Goal: Task Accomplishment & Management: Complete application form

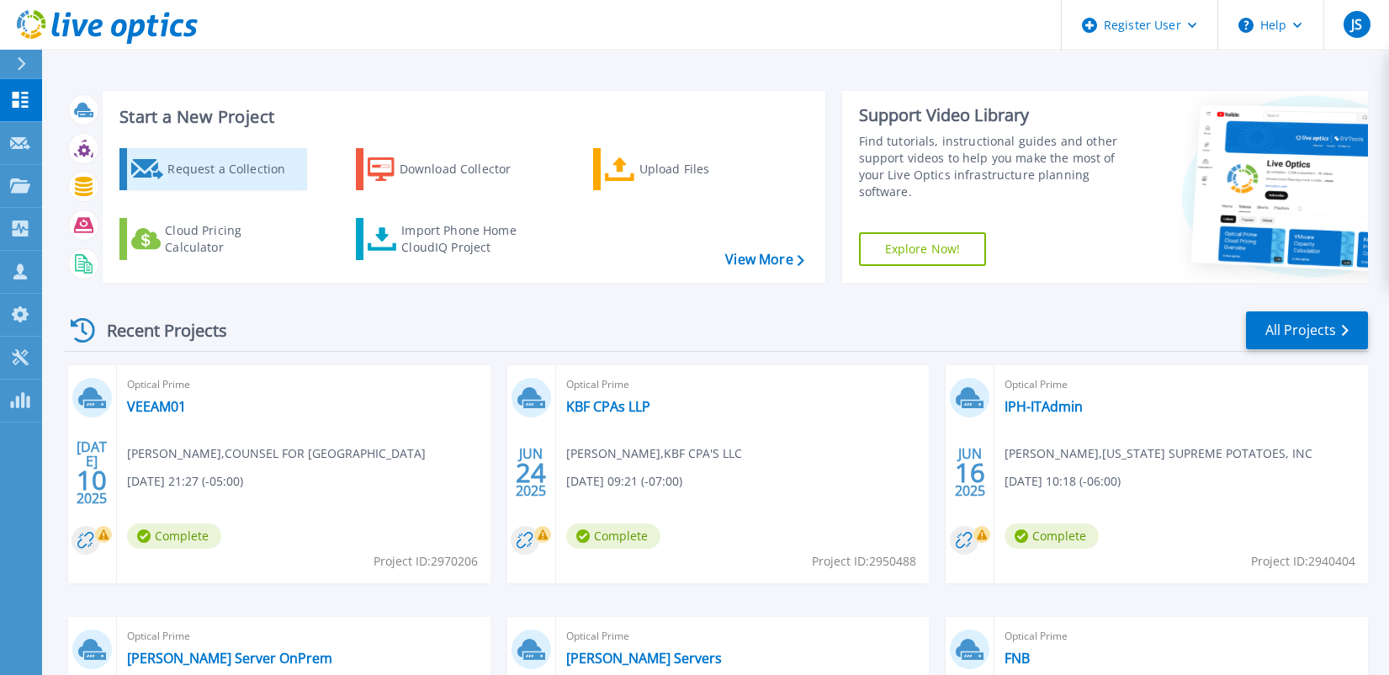
click at [230, 167] on div "Request a Collection" at bounding box center [234, 169] width 135 height 34
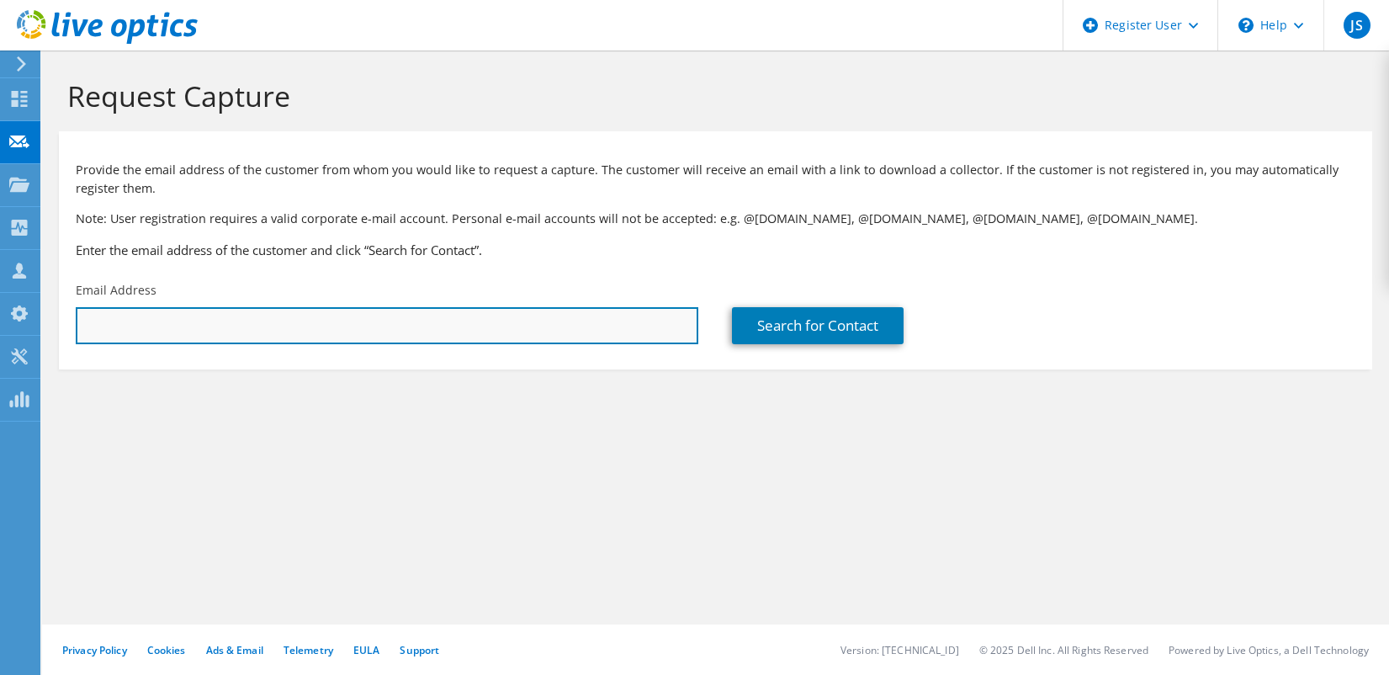
click at [108, 317] on input "text" at bounding box center [387, 325] width 622 height 37
click at [88, 332] on input "text" at bounding box center [387, 325] width 622 height 37
type input "[EMAIL_ADDRESS][DOMAIN_NAME]"
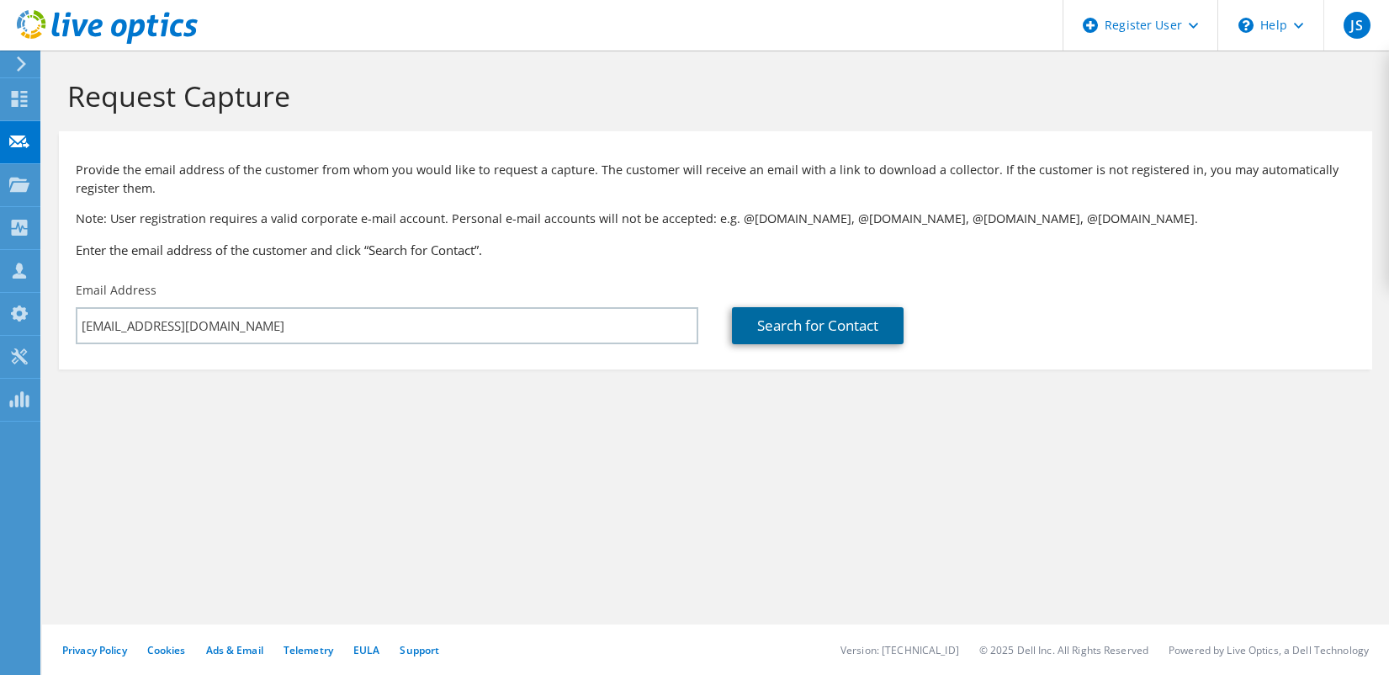
click at [880, 333] on link "Search for Contact" at bounding box center [818, 325] width 172 height 37
type input "CARE WEST INSURANCE CO"
type input "[PERSON_NAME]"
type input "[GEOGRAPHIC_DATA]"
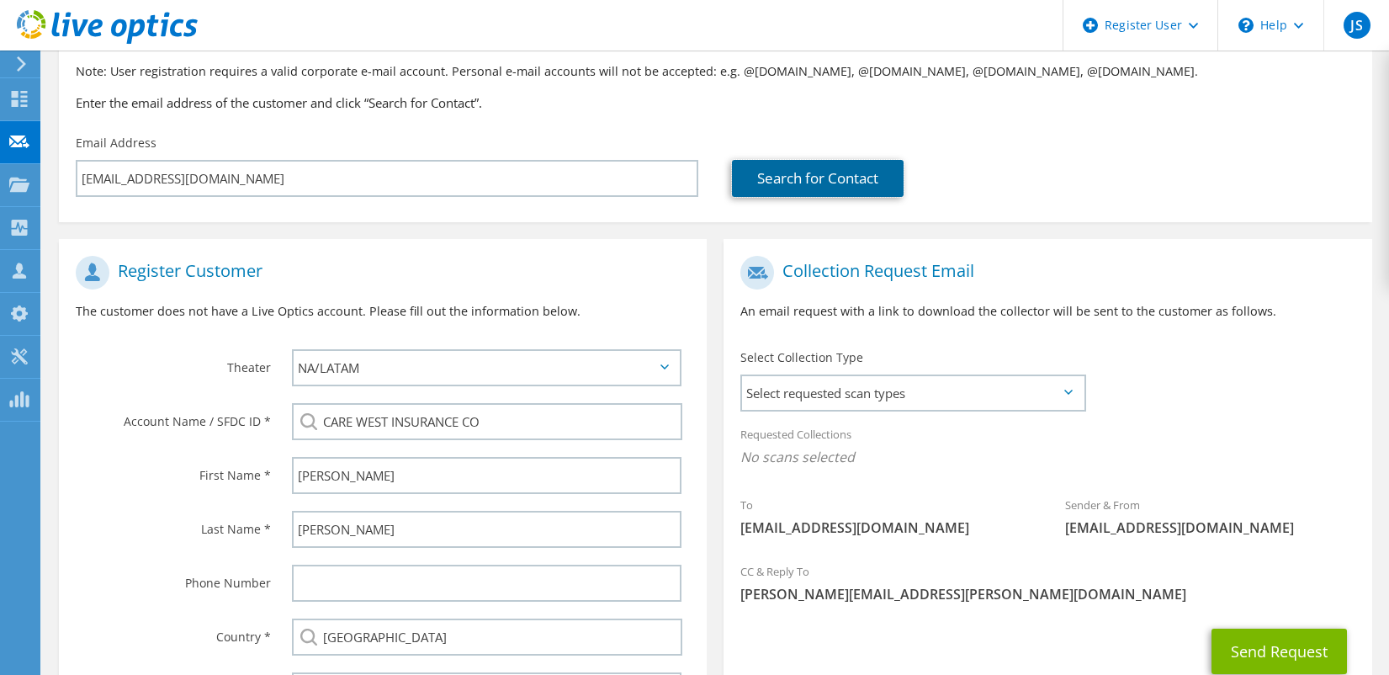
scroll to position [168, 0]
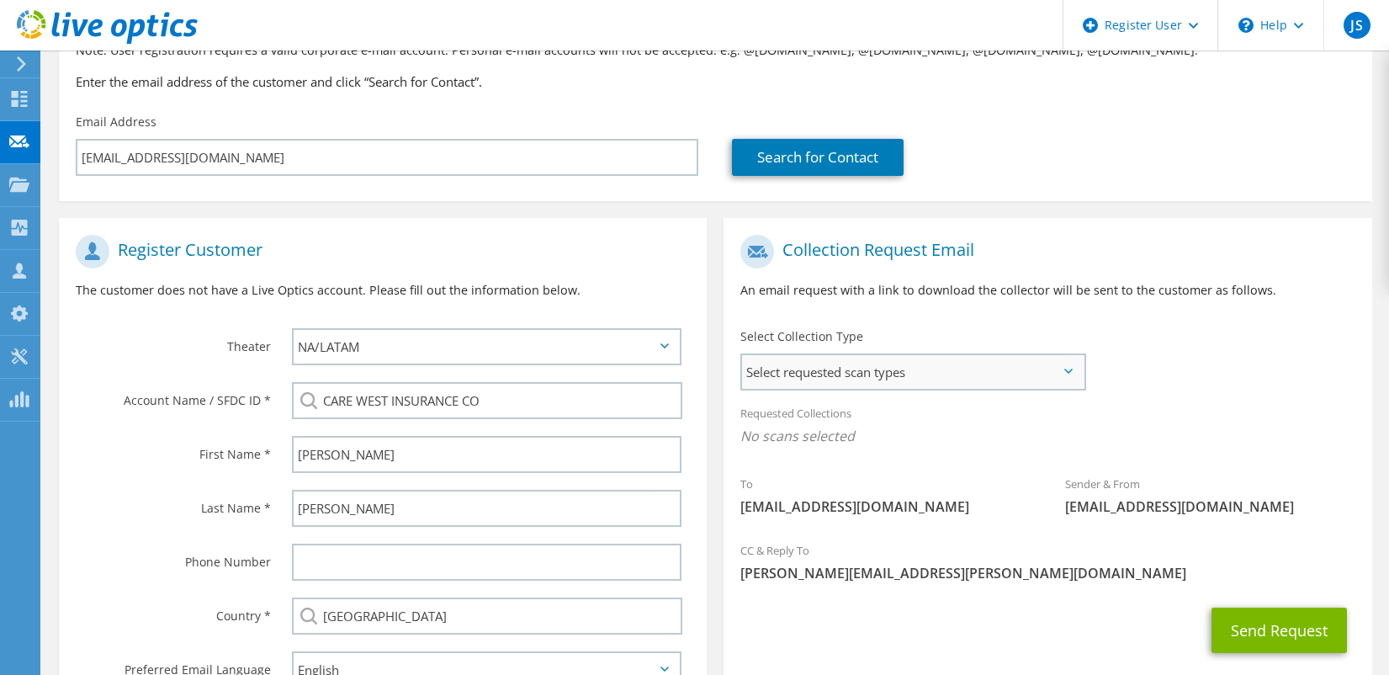
click at [1056, 373] on span "Select requested scan types" at bounding box center [912, 372] width 341 height 34
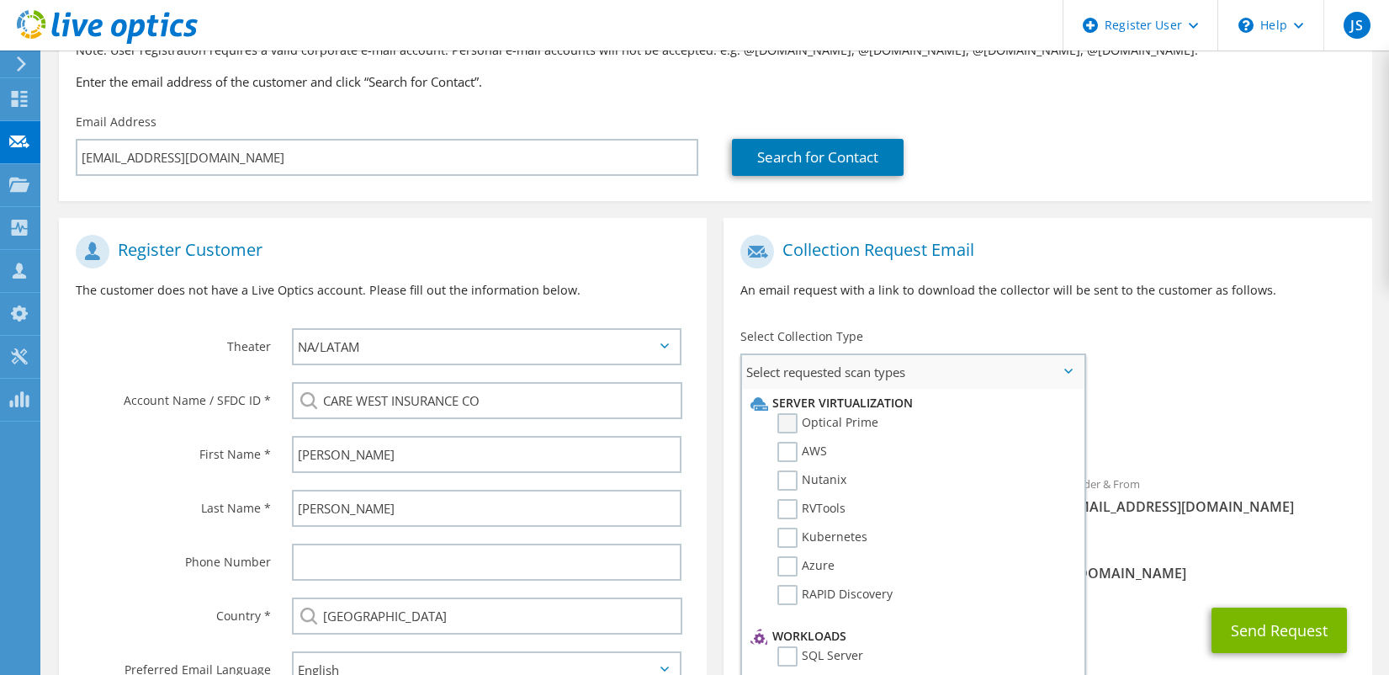
click at [783, 419] on label "Optical Prime" at bounding box center [827, 423] width 101 height 20
click at [0, 0] on input "Optical Prime" at bounding box center [0, 0] width 0 height 0
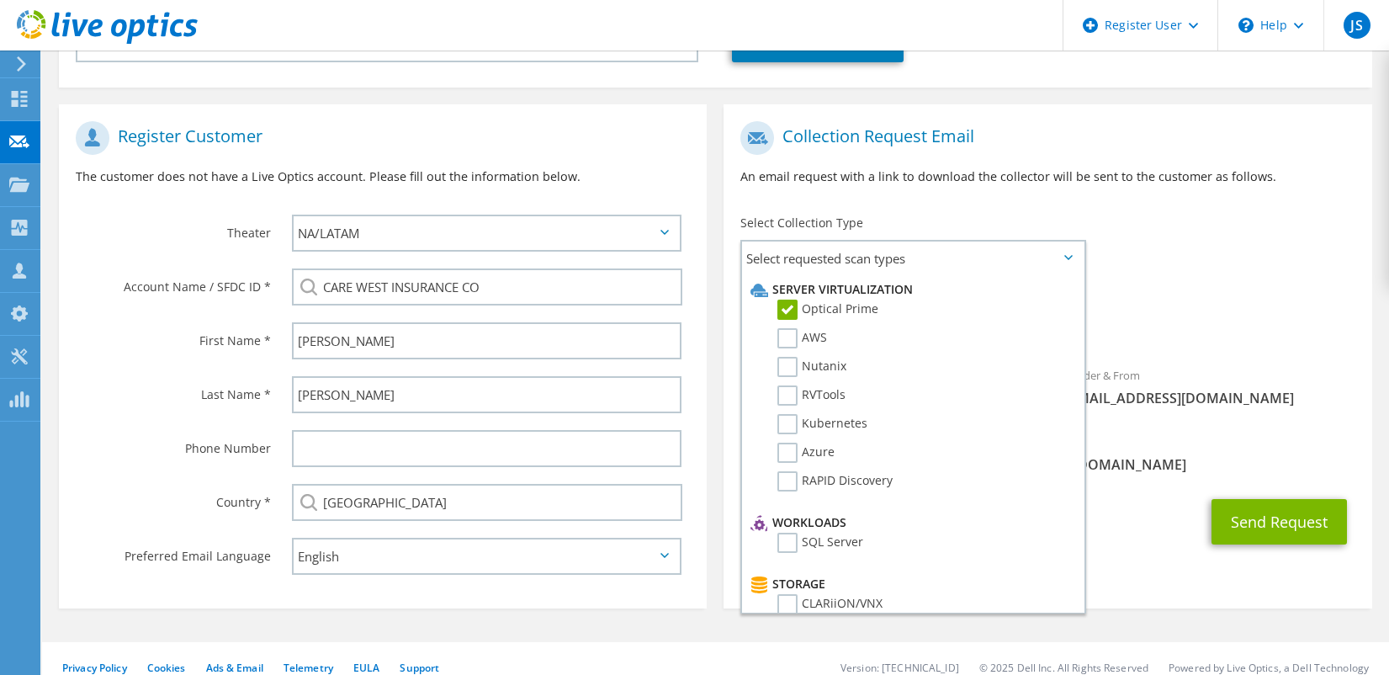
scroll to position [304, 0]
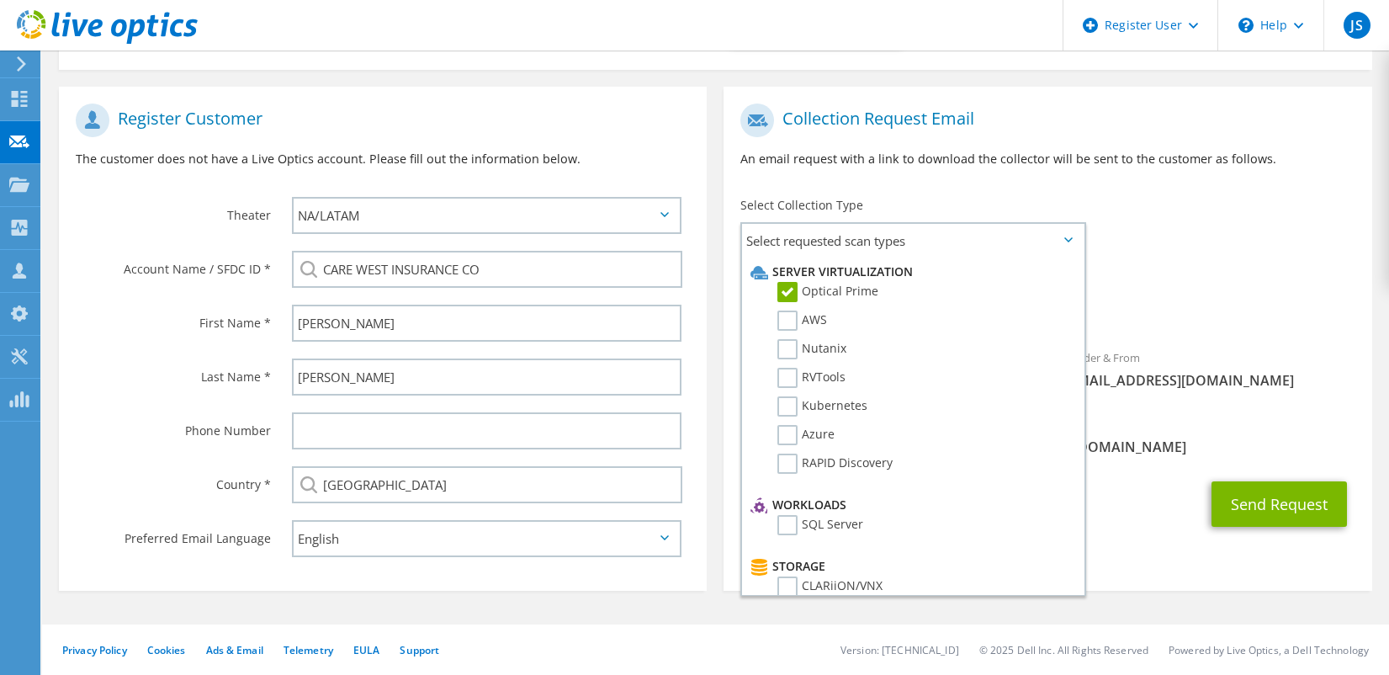
click at [1157, 475] on div "Send Request" at bounding box center [1047, 504] width 648 height 62
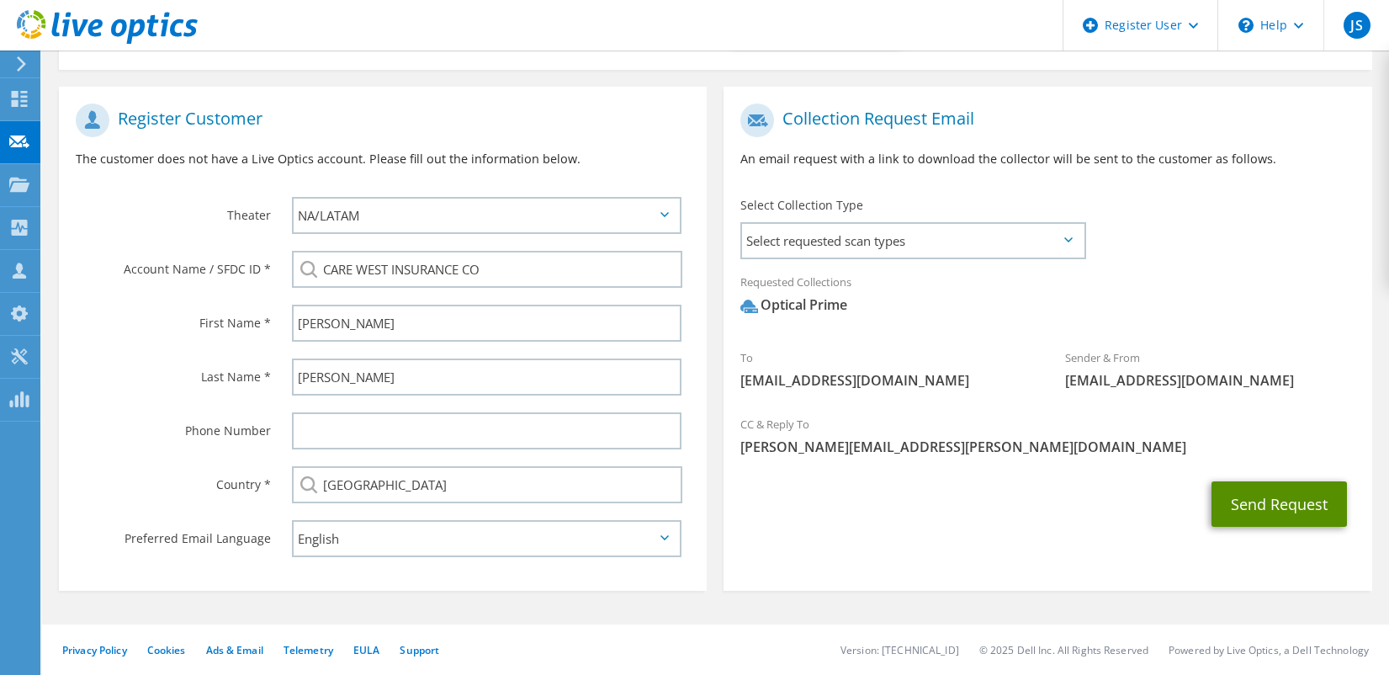
click at [1254, 504] on button "Send Request" at bounding box center [1278, 503] width 135 height 45
